Goal: Task Accomplishment & Management: Complete application form

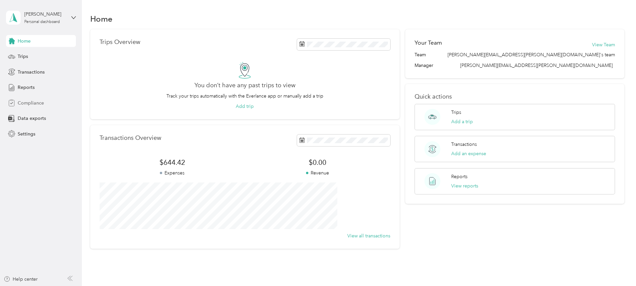
click at [34, 101] on span "Compliance" at bounding box center [31, 103] width 26 height 7
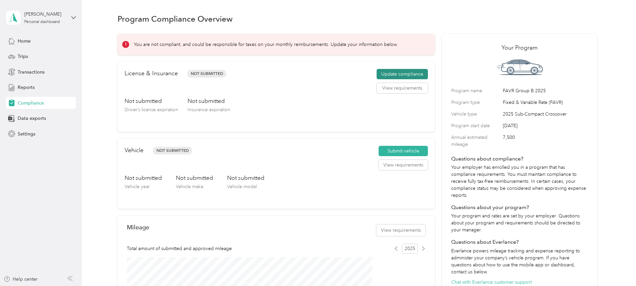
click at [382, 80] on button "Update compliance" at bounding box center [401, 74] width 51 height 11
